Goal: Task Accomplishment & Management: Complete application form

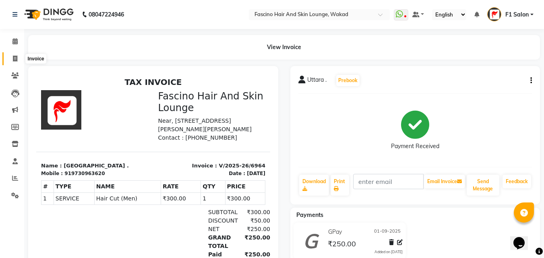
click at [12, 59] on span at bounding box center [15, 58] width 14 height 9
select select "service"
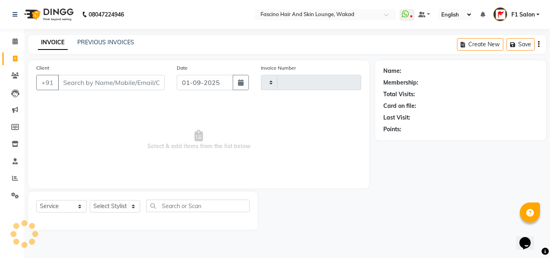
type input "6965"
select select "126"
click at [81, 81] on input "Client" at bounding box center [111, 82] width 107 height 15
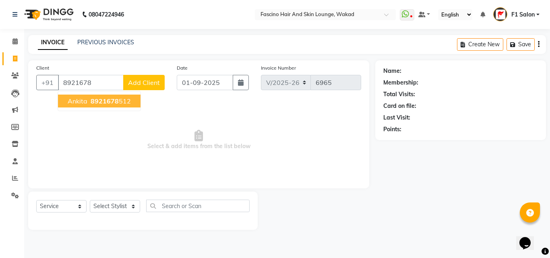
click at [87, 101] on button "[PERSON_NAME] 8921678 512" at bounding box center [99, 101] width 83 height 13
type input "8921678512"
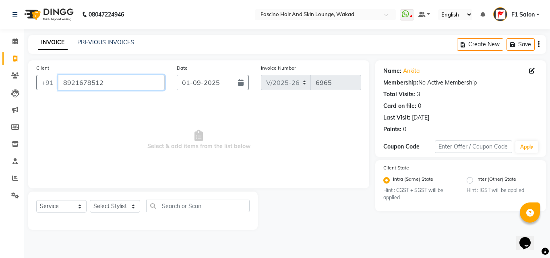
click at [105, 84] on input "8921678512" at bounding box center [111, 82] width 107 height 15
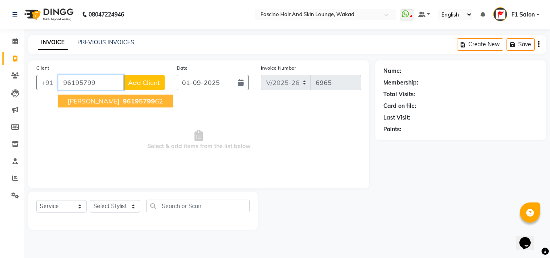
click at [104, 100] on span "[PERSON_NAME]" at bounding box center [94, 101] width 52 height 8
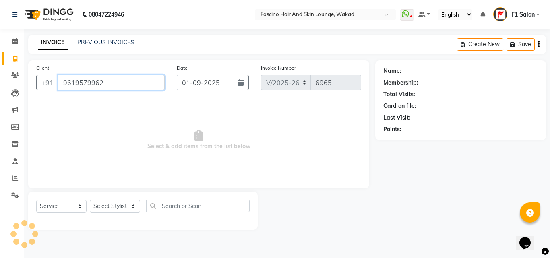
type input "9619579962"
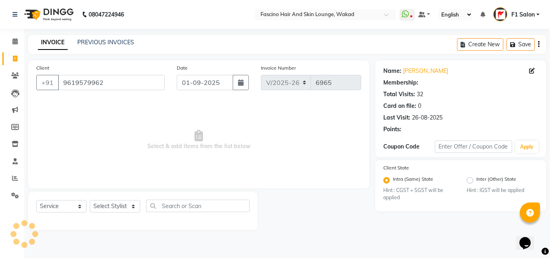
select select "1: Object"
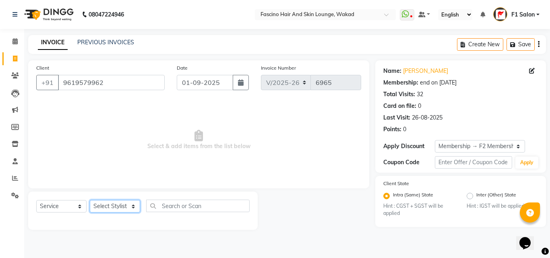
click at [107, 207] on select "Select Stylist 8805000650 Aarohi Chimu [PERSON_NAME] jh F1 Salon Ganesh F1 Gopa…" at bounding box center [115, 206] width 50 height 12
select select "83546"
click at [90, 200] on select "Select Stylist 8805000650 Aarohi Chimu [PERSON_NAME] jh F1 Salon Ganesh F1 Gopa…" at bounding box center [115, 206] width 50 height 12
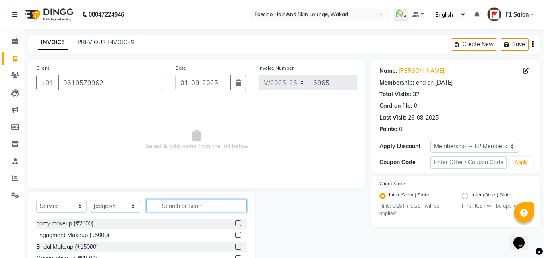
click at [167, 202] on input "text" at bounding box center [196, 206] width 101 height 12
type input "wash"
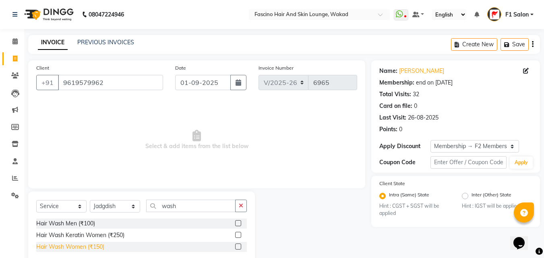
click at [79, 248] on div "Hair Wash Women (₹150)" at bounding box center [70, 247] width 68 height 8
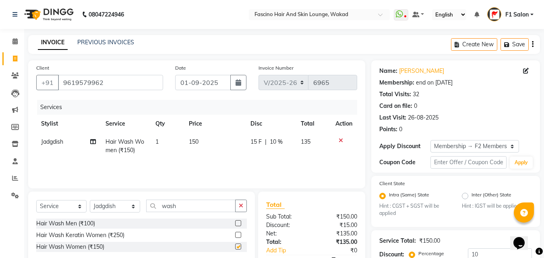
checkbox input "false"
click at [207, 137] on td "150" at bounding box center [215, 146] width 62 height 27
select select "83546"
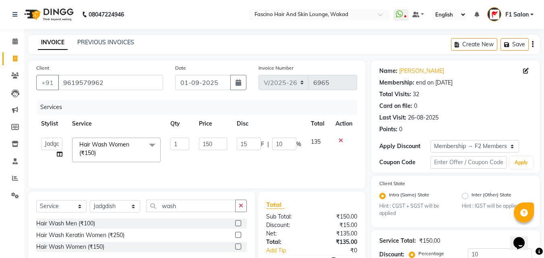
click at [207, 137] on td "150" at bounding box center [212, 150] width 37 height 34
click at [208, 144] on input "150" at bounding box center [213, 144] width 28 height 12
type input "300"
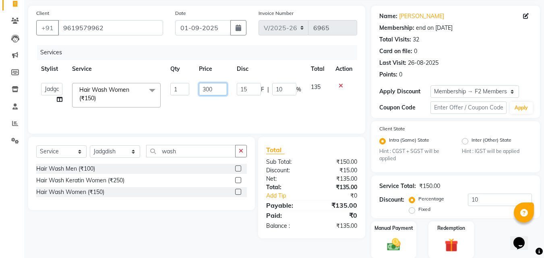
scroll to position [84, 0]
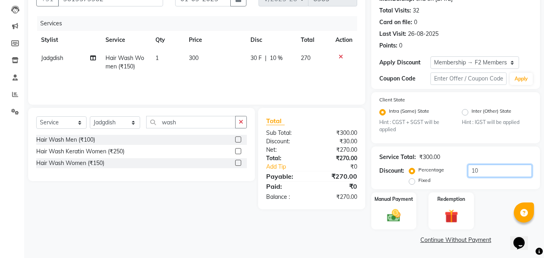
click at [487, 165] on input "10" at bounding box center [500, 171] width 64 height 12
type input "1"
click at [401, 214] on img at bounding box center [394, 216] width 23 height 16
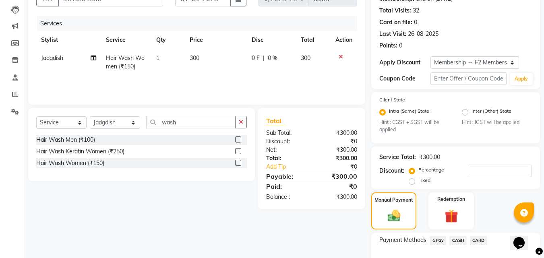
click at [438, 240] on span "GPay" at bounding box center [438, 240] width 17 height 9
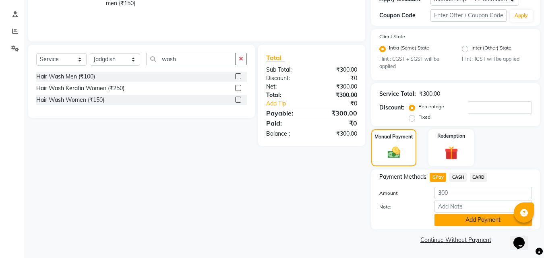
click at [490, 220] on button "Add Payment" at bounding box center [484, 220] width 98 height 12
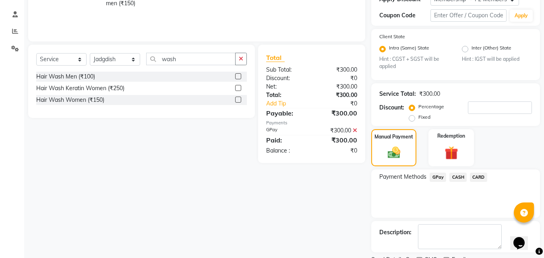
scroll to position [181, 0]
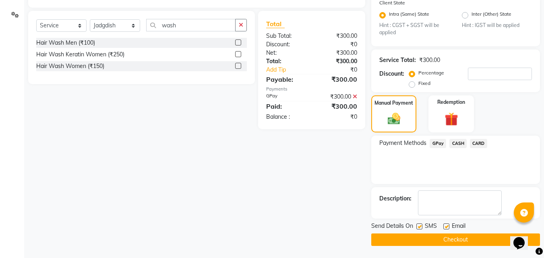
click at [421, 227] on label at bounding box center [420, 227] width 6 height 6
click at [421, 227] on input "checkbox" at bounding box center [419, 226] width 5 height 5
checkbox input "false"
click at [421, 243] on button "Checkout" at bounding box center [455, 240] width 169 height 12
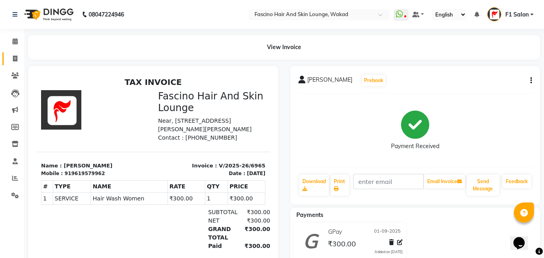
click at [12, 63] on link "Invoice" at bounding box center [11, 58] width 19 height 13
select select "126"
select select "service"
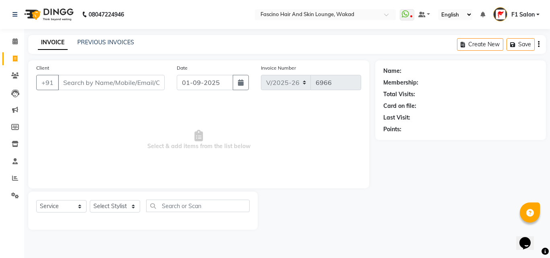
click at [72, 85] on input "Client" at bounding box center [111, 82] width 107 height 15
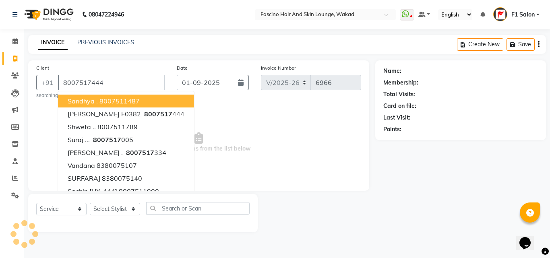
type input "8007517444"
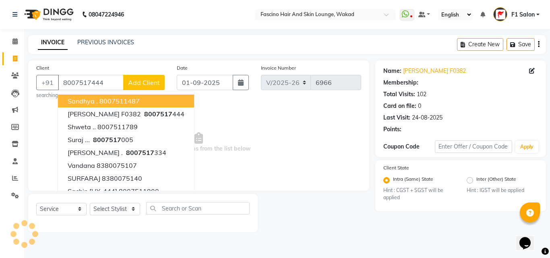
select select "1: Object"
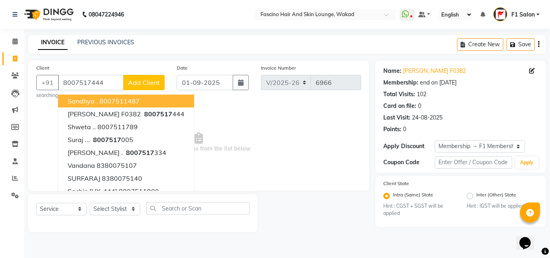
click at [246, 134] on span "Select & add items from the list below" at bounding box center [198, 142] width 325 height 81
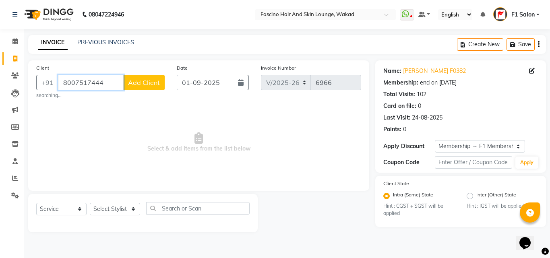
click at [110, 84] on input "8007517444" at bounding box center [91, 82] width 66 height 15
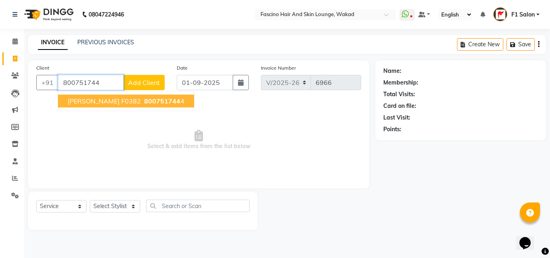
click at [91, 100] on span "[PERSON_NAME] F0382" at bounding box center [104, 101] width 73 height 8
type input "8007517444"
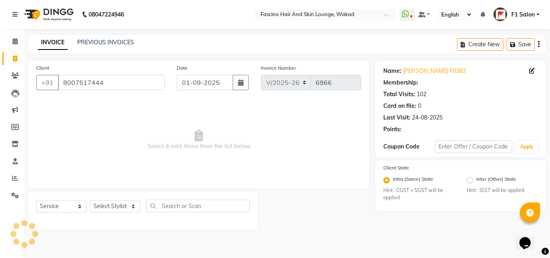
select select "1: Object"
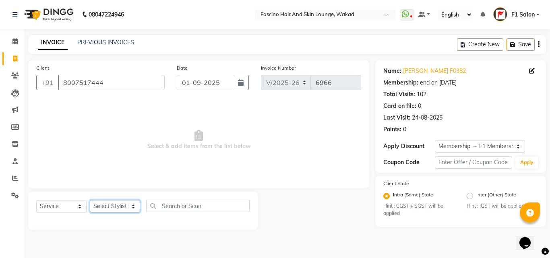
click at [101, 207] on select "Select Stylist 8805000650 Aarohi Chimu [PERSON_NAME] jh F1 Salon Ganesh F1 Gopa…" at bounding box center [115, 206] width 50 height 12
click at [90, 200] on select "Select Stylist 8805000650 Aarohi Chimu [PERSON_NAME] jh F1 Salon Ganesh F1 Gopa…" at bounding box center [115, 206] width 50 height 12
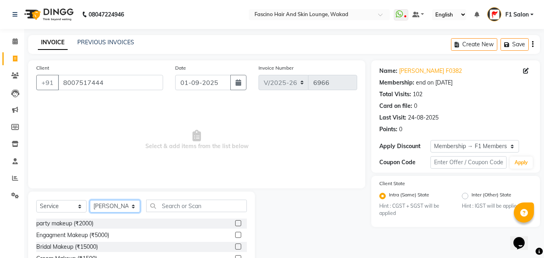
click at [112, 202] on select "Select Stylist 8805000650 Aarohi Chimu [PERSON_NAME] jh F1 Salon Ganesh F1 Gopa…" at bounding box center [115, 206] width 50 height 12
select select "57606"
click at [90, 200] on select "Select Stylist 8805000650 Aarohi Chimu [PERSON_NAME] jh F1 Salon Ganesh F1 Gopa…" at bounding box center [115, 206] width 50 height 12
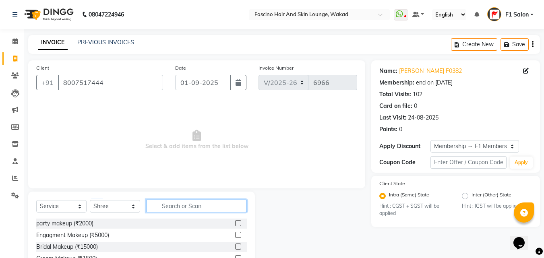
click at [183, 208] on input "text" at bounding box center [196, 206] width 101 height 12
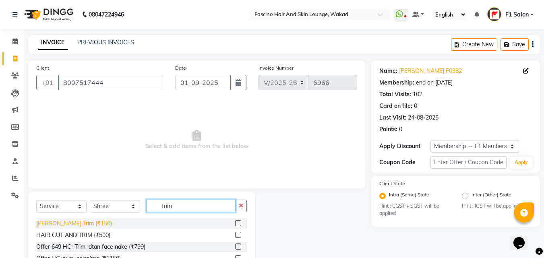
type input "trim"
click at [81, 223] on div "[PERSON_NAME] Trim (₹150)" at bounding box center [74, 224] width 76 height 8
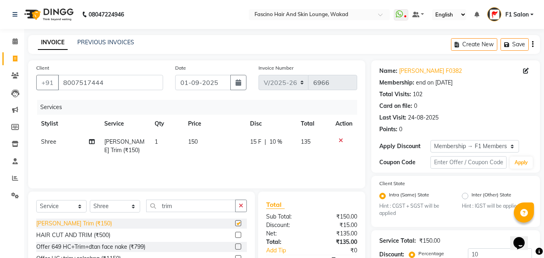
checkbox input "false"
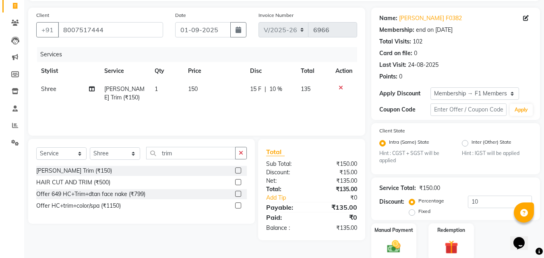
scroll to position [84, 0]
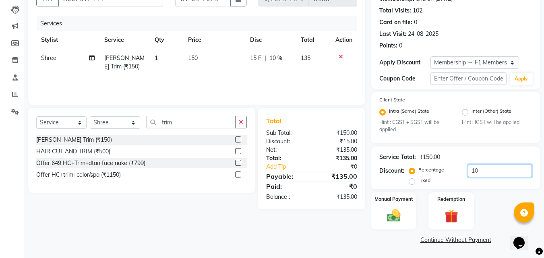
click at [491, 173] on input "10" at bounding box center [500, 171] width 64 height 12
type input "1"
click at [392, 211] on img at bounding box center [394, 216] width 23 height 16
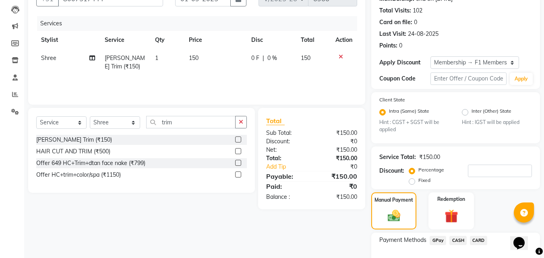
click at [438, 241] on span "GPay" at bounding box center [438, 240] width 17 height 9
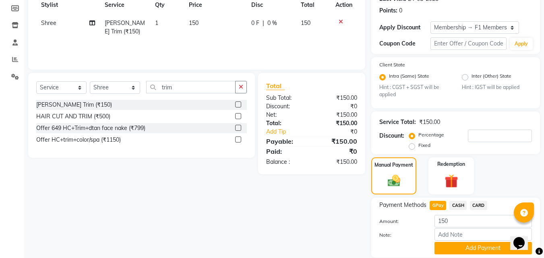
scroll to position [147, 0]
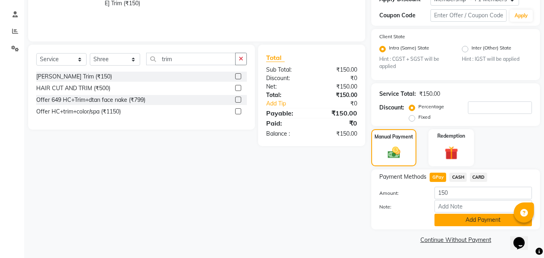
click at [454, 214] on button "Add Payment" at bounding box center [484, 220] width 98 height 12
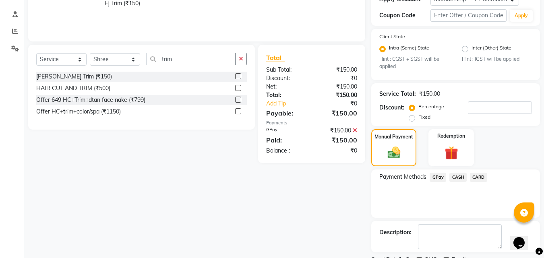
scroll to position [181, 0]
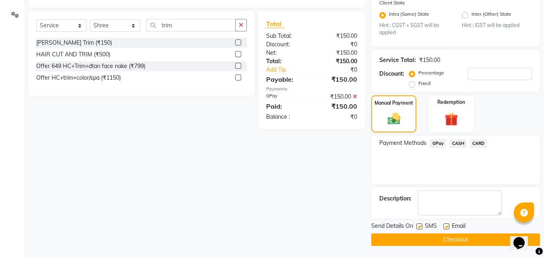
click at [421, 227] on label at bounding box center [420, 227] width 6 height 6
click at [421, 227] on input "checkbox" at bounding box center [419, 226] width 5 height 5
checkbox input "false"
click at [419, 241] on button "Checkout" at bounding box center [455, 240] width 169 height 12
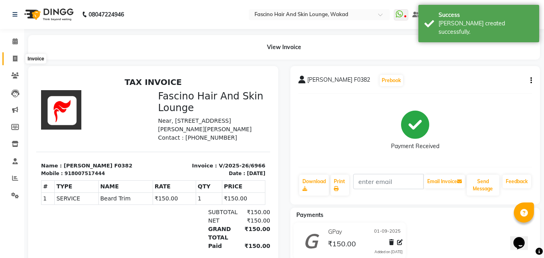
click at [9, 58] on span at bounding box center [15, 58] width 14 height 9
select select "service"
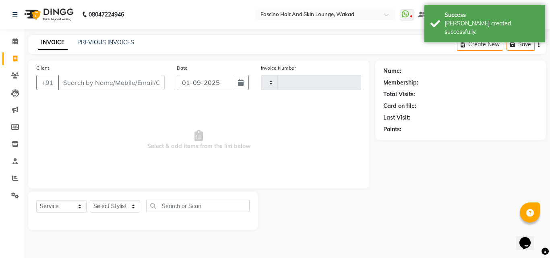
type input "6967"
select select "126"
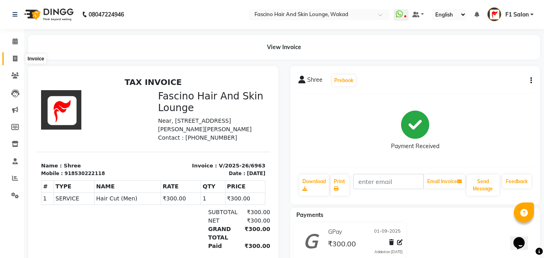
click at [13, 60] on icon at bounding box center [15, 59] width 4 height 6
select select "service"
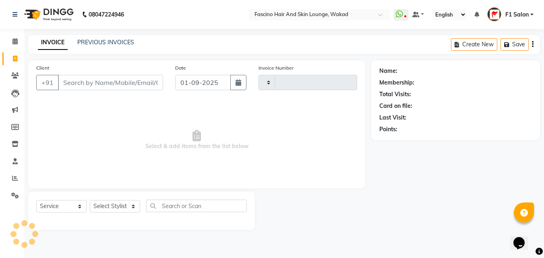
type input "6967"
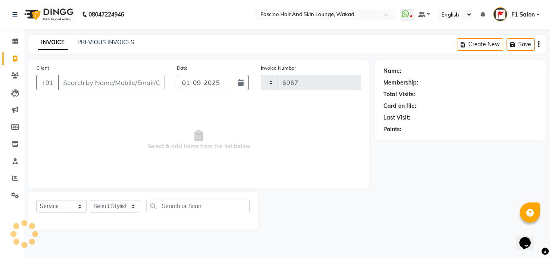
select select "126"
click at [119, 85] on input "Client" at bounding box center [111, 82] width 107 height 15
